Goal: Task Accomplishment & Management: Use online tool/utility

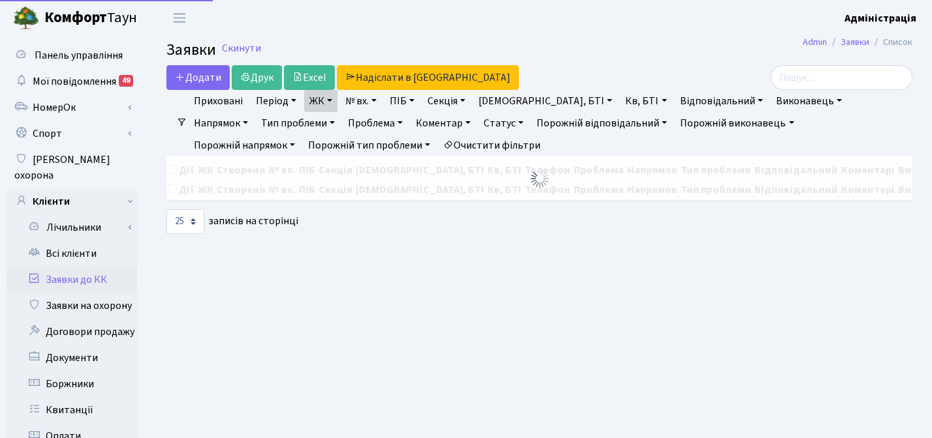
select select "25"
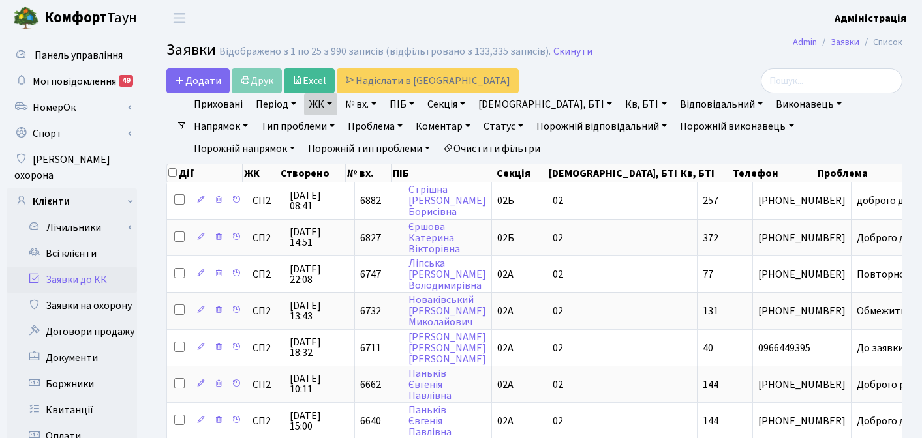
click at [438, 149] on link "Очистити фільтри" at bounding box center [492, 149] width 108 height 22
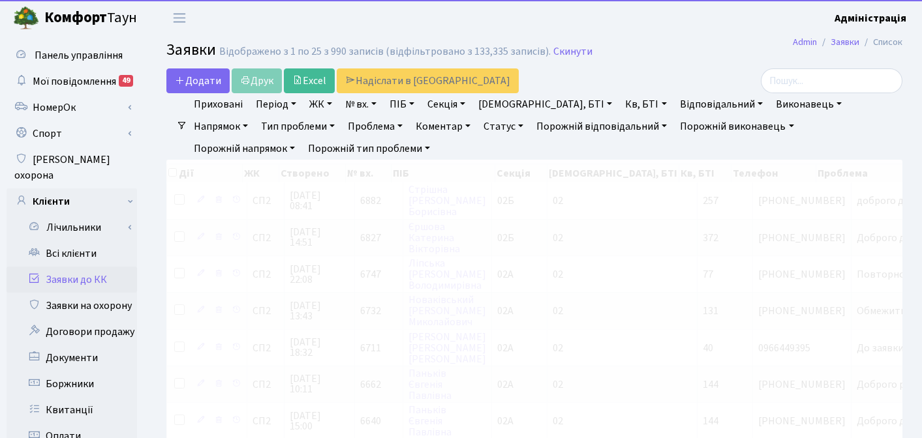
click at [325, 102] on link "ЖК" at bounding box center [320, 104] width 33 height 22
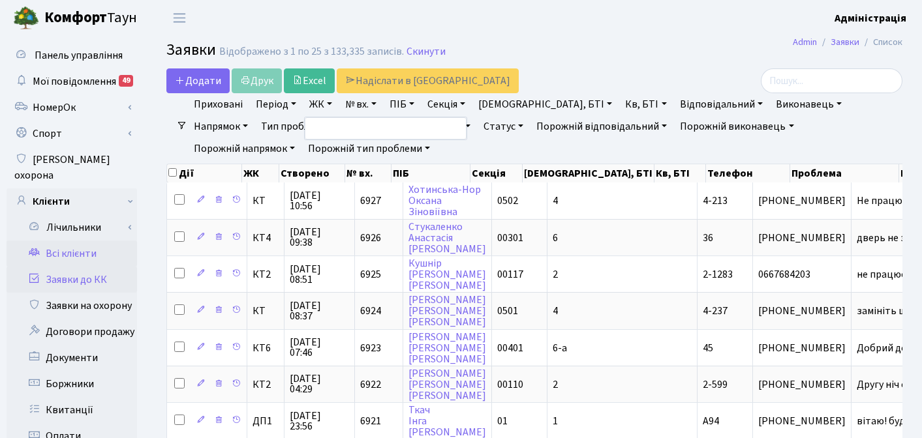
click at [74, 241] on link "Всі клієнти" at bounding box center [72, 254] width 131 height 26
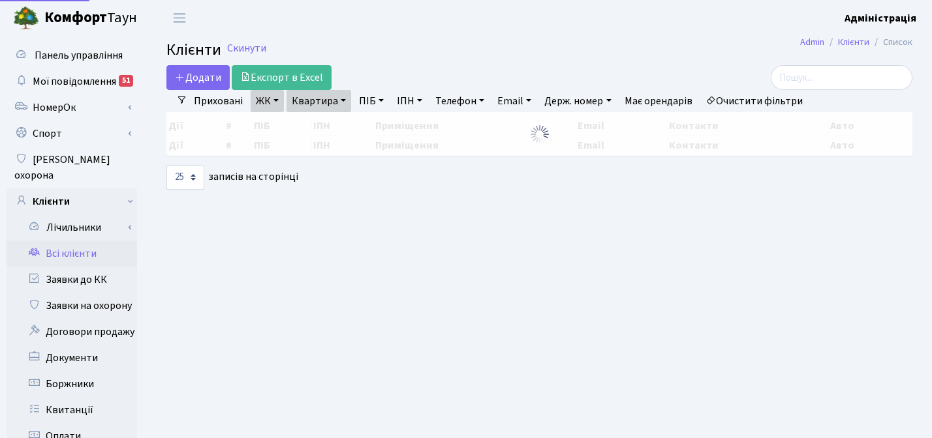
select select "25"
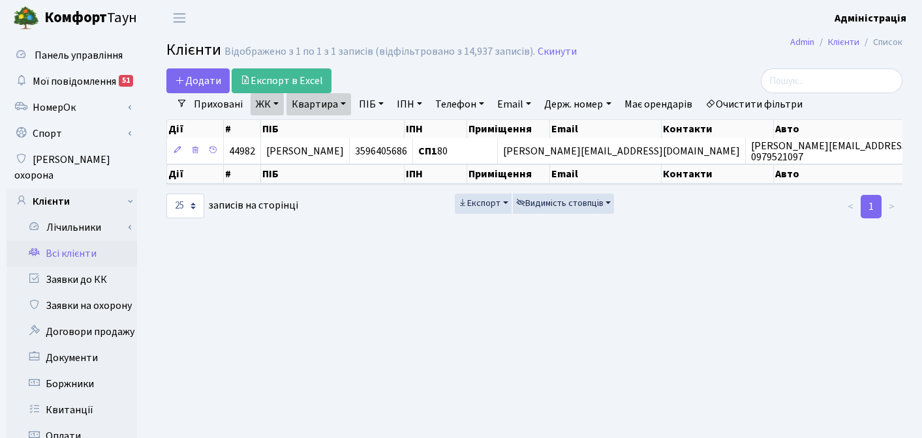
click at [760, 108] on link "Очистити фільтри" at bounding box center [754, 104] width 108 height 22
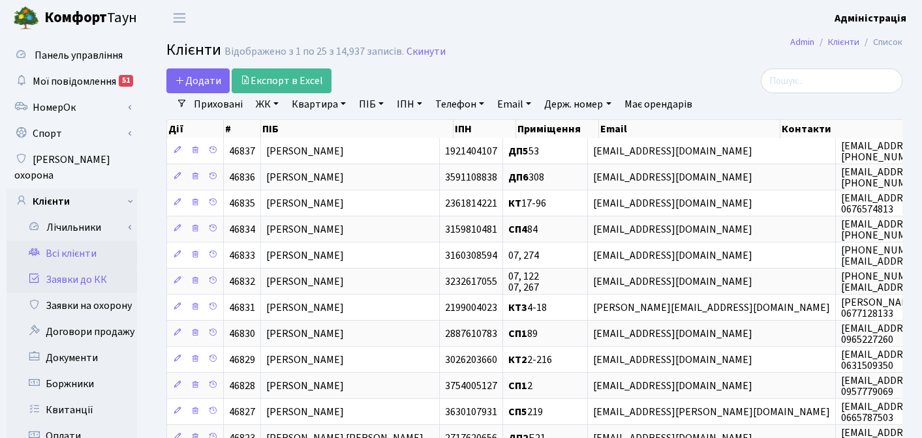
click at [86, 267] on link "Заявки до КК" at bounding box center [72, 280] width 131 height 26
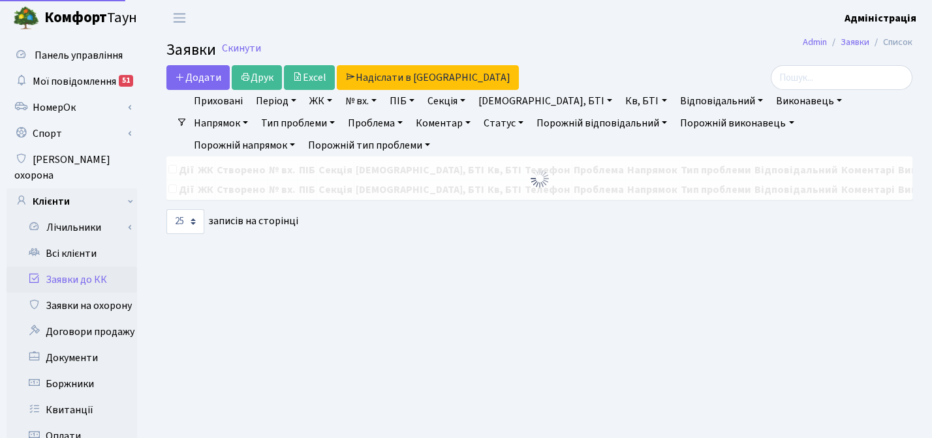
select select "25"
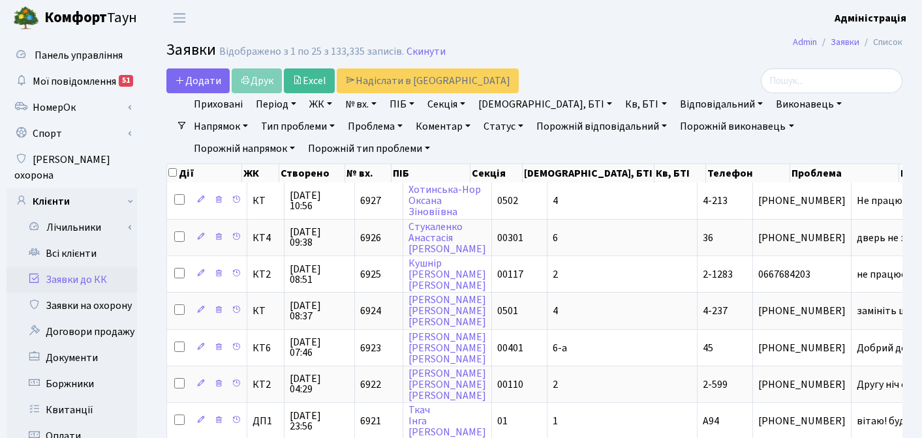
click at [675, 104] on link "Відповідальний" at bounding box center [721, 104] width 93 height 22
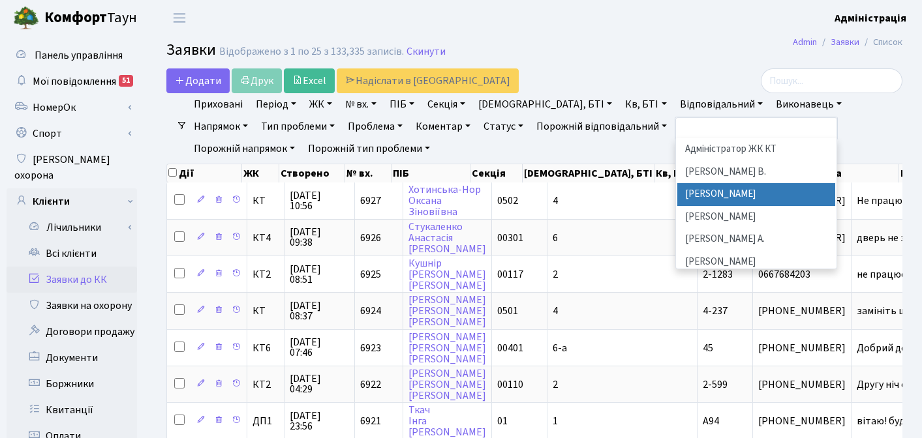
click at [677, 196] on li "[PERSON_NAME]" at bounding box center [756, 194] width 158 height 23
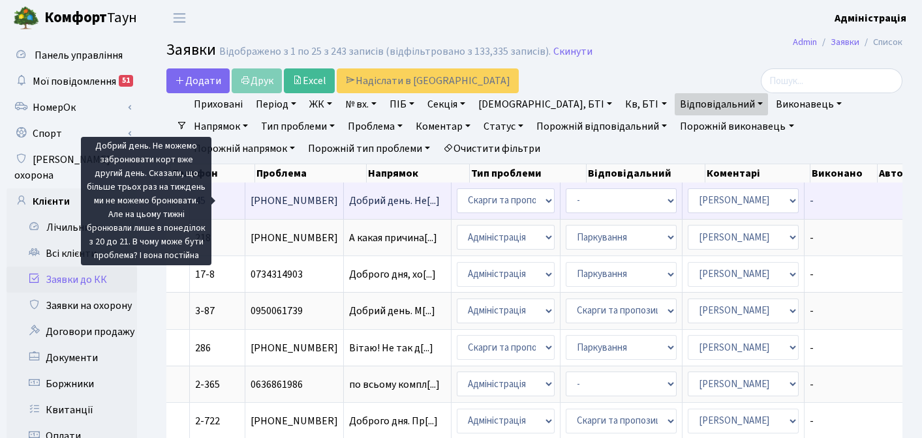
click at [349, 198] on span "Добрий день. Не[...]" at bounding box center [394, 201] width 91 height 14
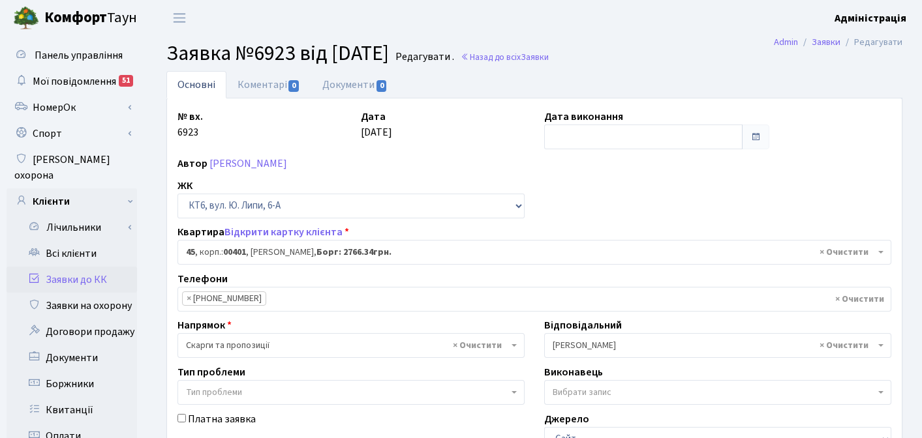
select select "17137"
click at [264, 89] on link "Коментарі 0" at bounding box center [268, 84] width 85 height 27
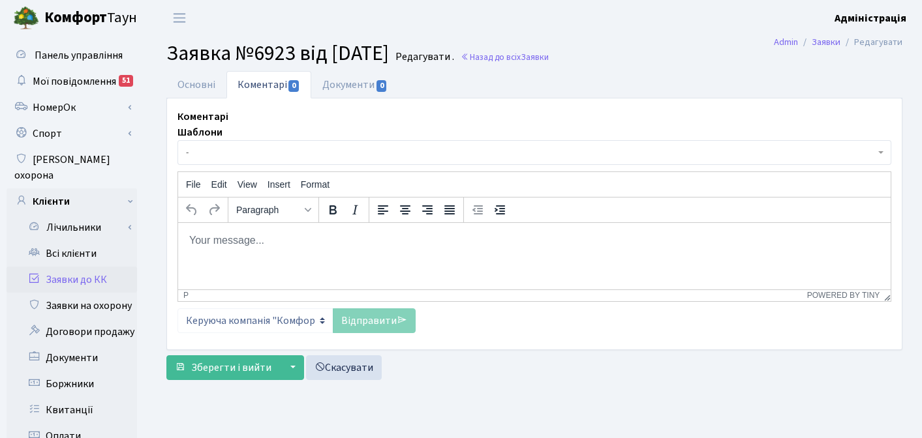
click at [244, 251] on html at bounding box center [534, 240] width 713 height 35
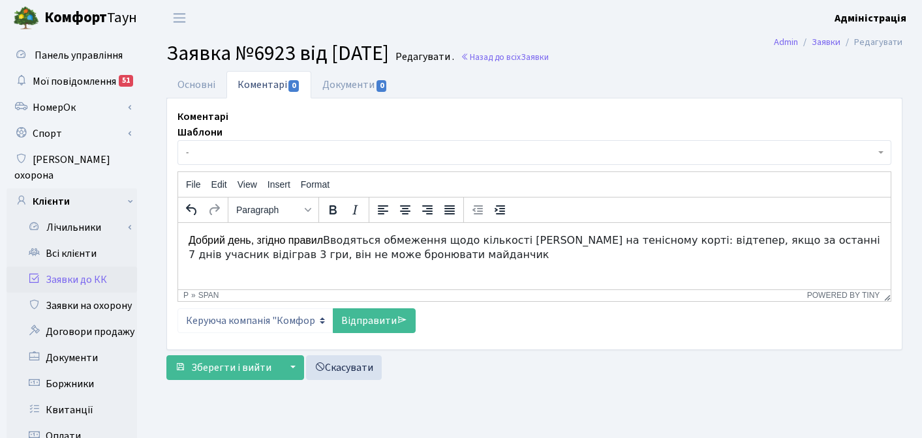
click at [326, 243] on p "Добрий день, згідно правил Вводяться обмеження щодо кількості ігор на тенісному…" at bounding box center [535, 247] width 692 height 29
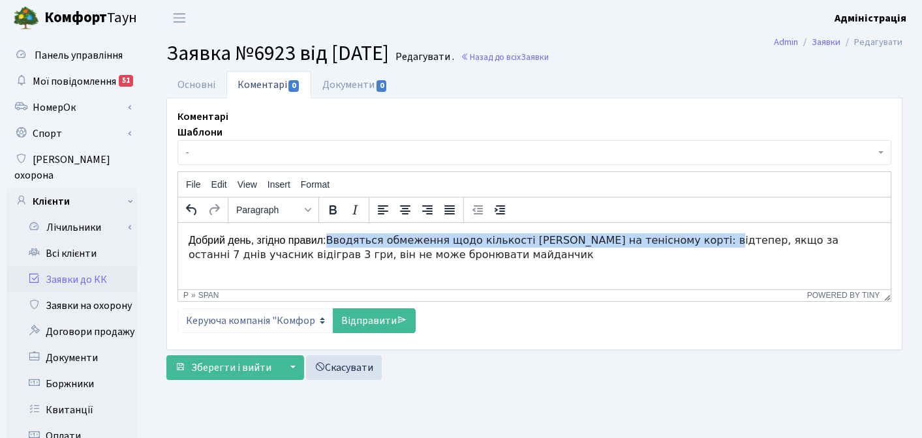
drag, startPoint x: 690, startPoint y: 242, endPoint x: 334, endPoint y: 242, distance: 355.6
click at [334, 242] on span "Вводяться обмеження щодо кількості ігор на тенісному корті: відтепер, якщо за о…" at bounding box center [514, 247] width 650 height 27
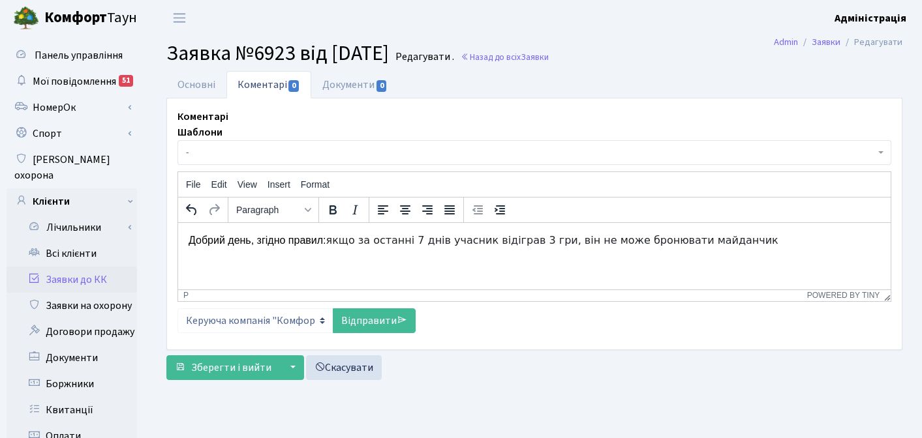
click at [752, 240] on p "Добрий день, згідно правил: якщо за останні 7 днів учасник відіграв 3 гри, він …" at bounding box center [535, 240] width 692 height 14
drag, startPoint x: 773, startPoint y: 244, endPoint x: 841, endPoint y: 239, distance: 68.1
click at [842, 241] on span "якщо за останні 7 днів учасник відіграв 3 гри, він не може бронювати майданчик.…" at bounding box center [520, 247] width 662 height 27
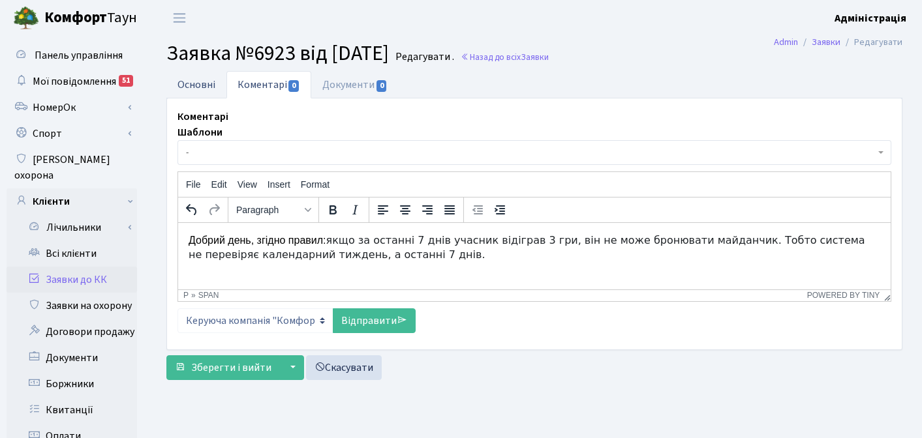
click at [200, 82] on link "Основні" at bounding box center [196, 84] width 60 height 27
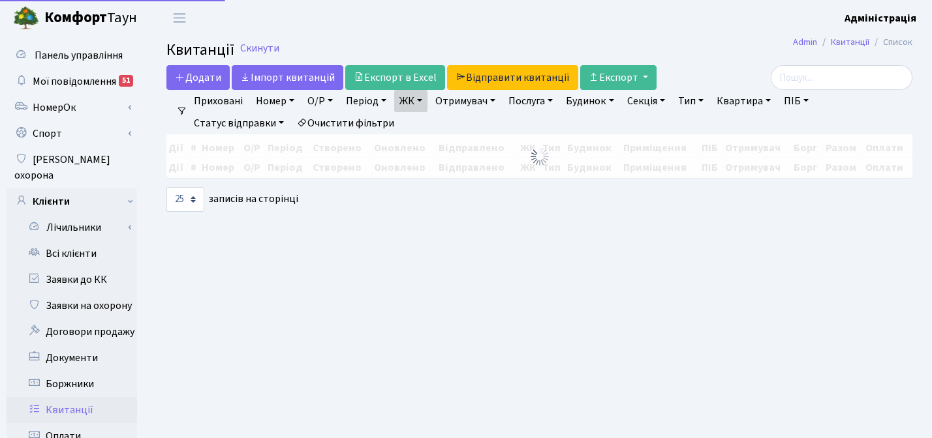
select select "25"
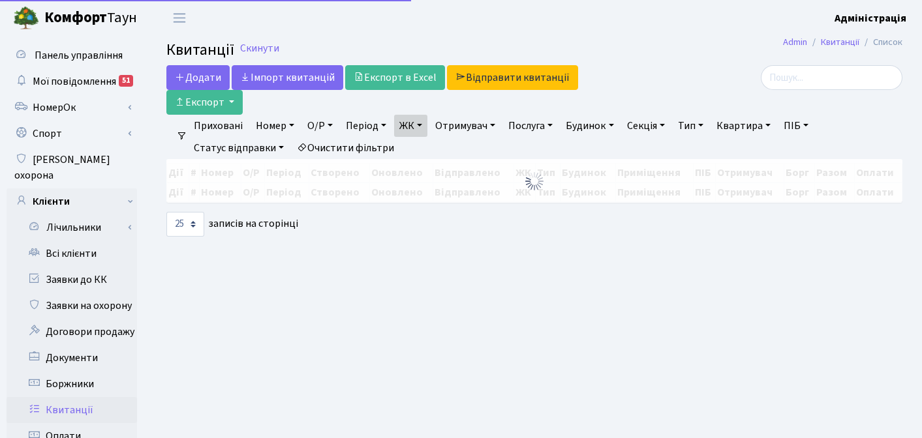
click at [55, 8] on b "Комфорт" at bounding box center [75, 17] width 63 height 21
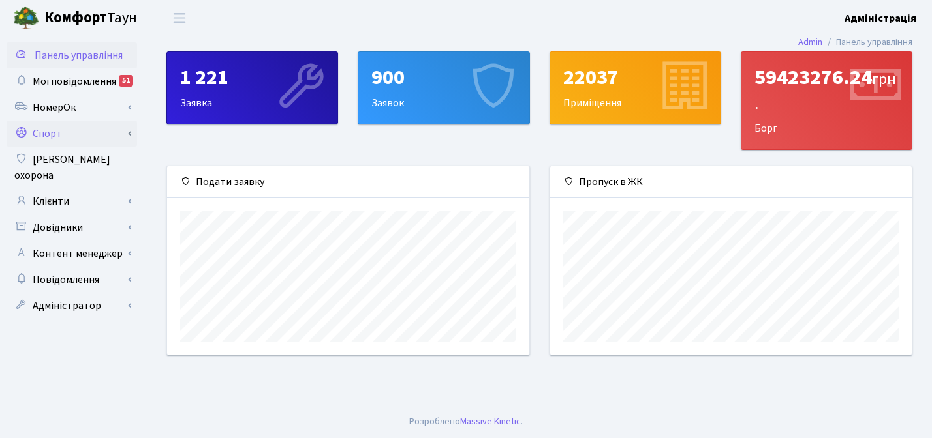
scroll to position [652325, 652151]
click at [72, 128] on link "Спорт" at bounding box center [72, 134] width 131 height 26
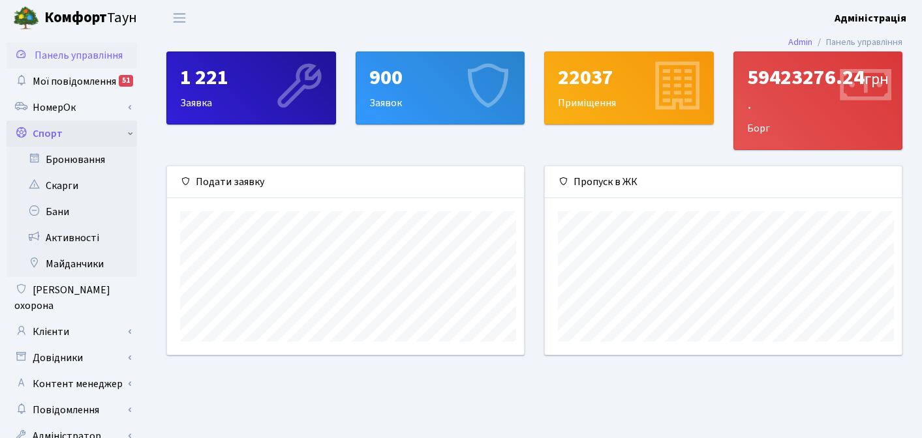
scroll to position [652325, 652156]
click at [84, 160] on link "Бронювання" at bounding box center [72, 160] width 131 height 26
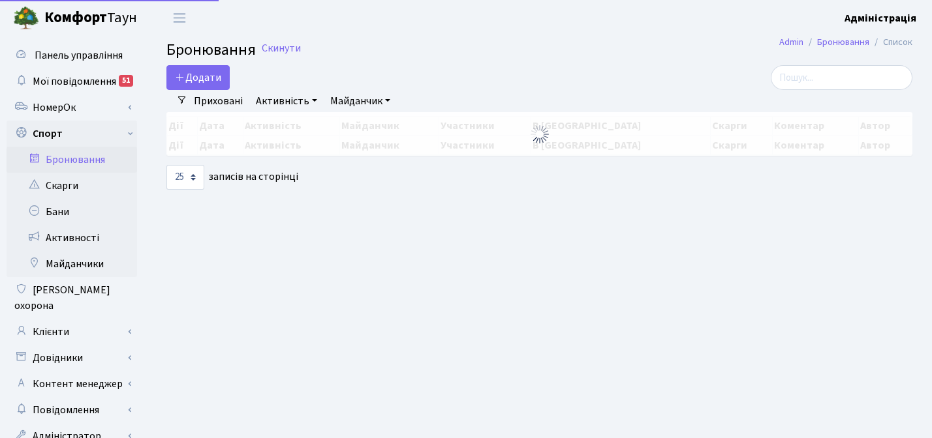
select select "25"
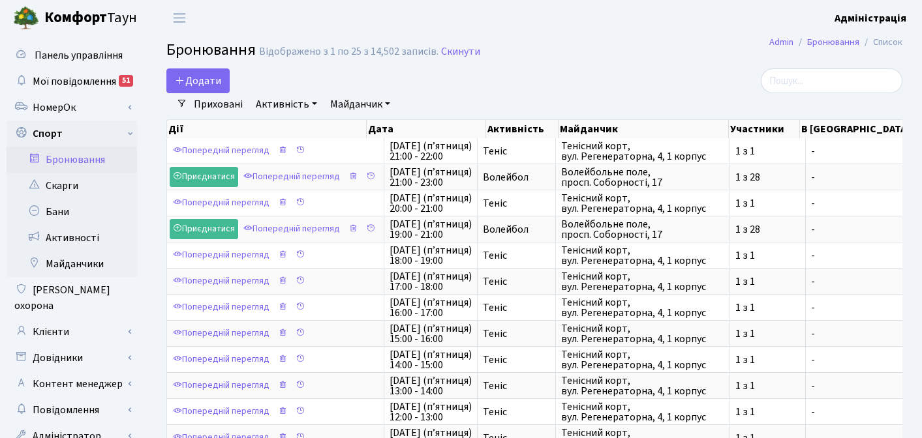
click at [273, 104] on link "Активність" at bounding box center [287, 104] width 72 height 22
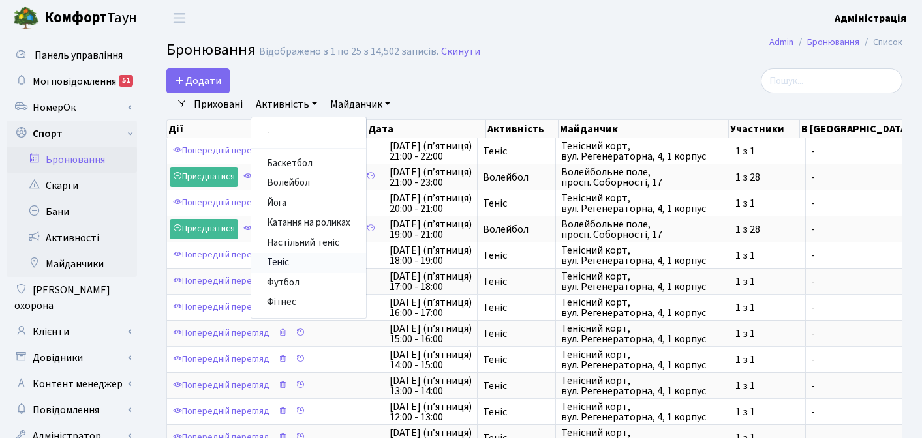
click at [280, 262] on link "Теніс" at bounding box center [308, 263] width 115 height 20
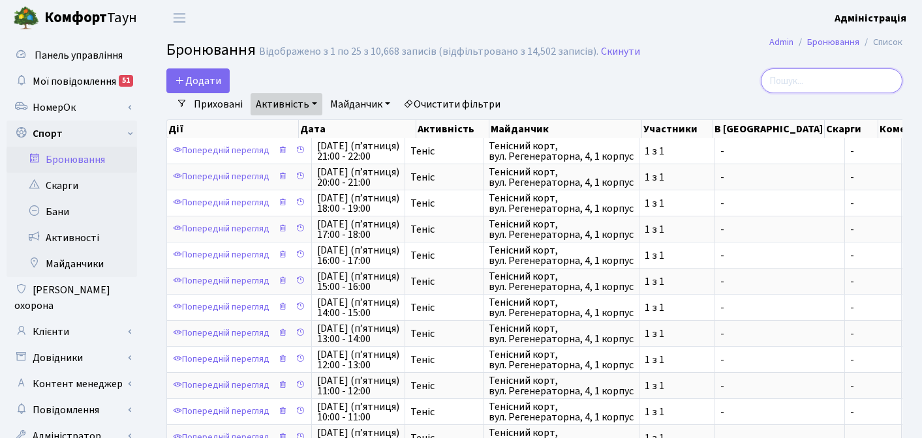
click at [825, 76] on input "search" at bounding box center [832, 81] width 142 height 25
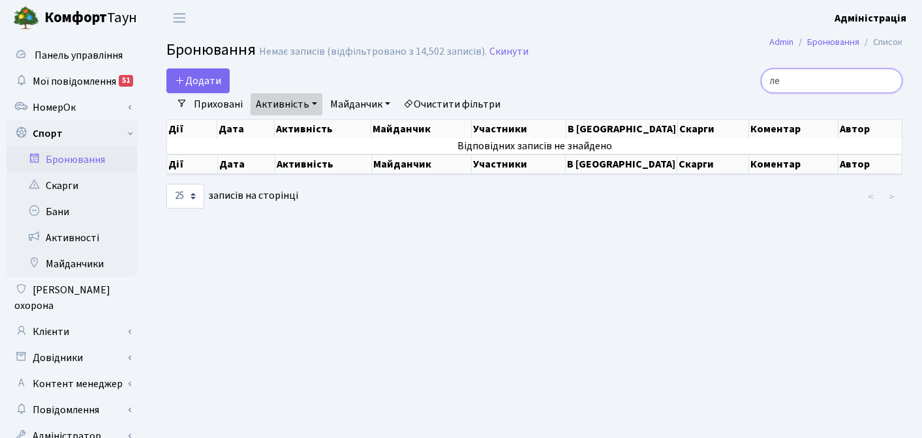
type input "л"
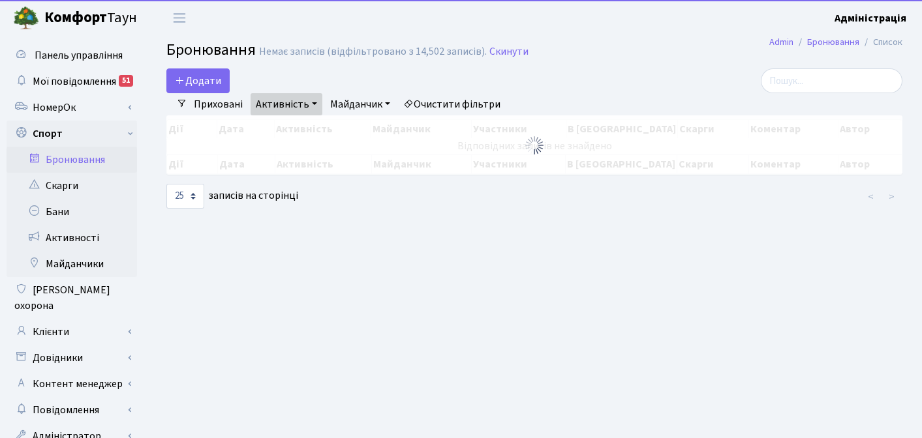
click at [675, 87] on div at bounding box center [786, 81] width 232 height 25
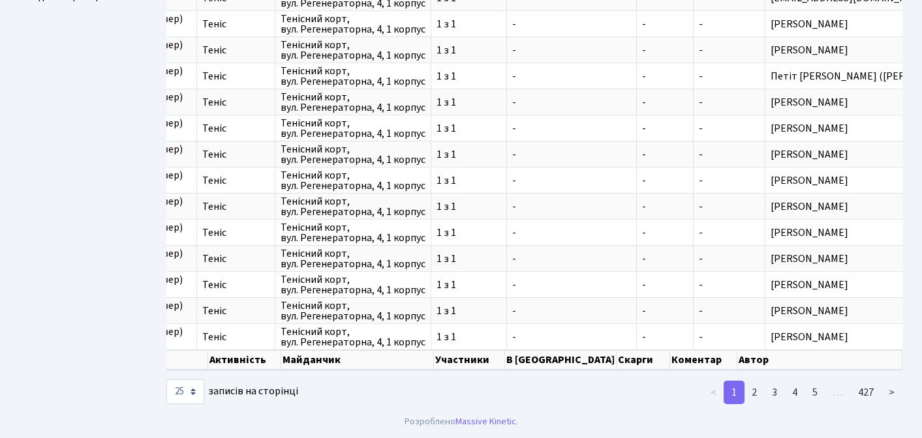
scroll to position [450, 0]
click at [189, 392] on select "10 25 50 100 250 500 1,000" at bounding box center [185, 392] width 38 height 25
select select "500"
click at [166, 380] on select "10 25 50 100 250 500 1,000" at bounding box center [185, 392] width 38 height 25
